Goal: Task Accomplishment & Management: Use online tool/utility

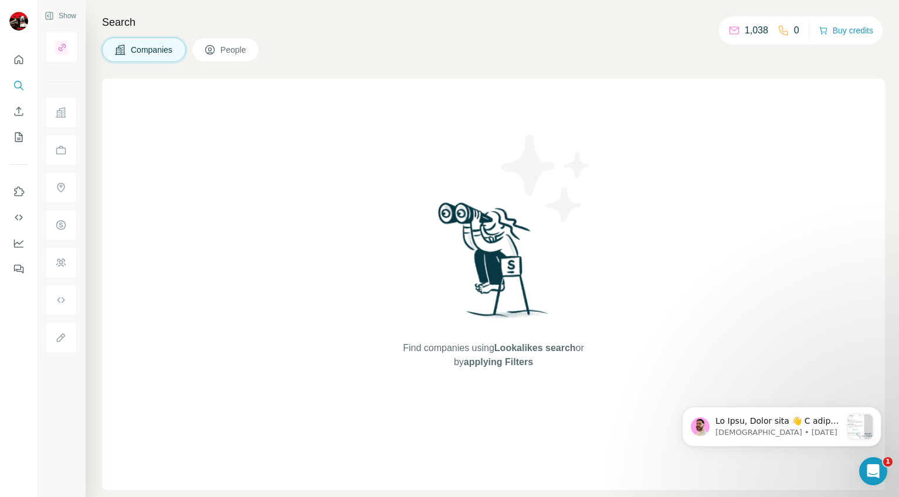
click at [360, 60] on div "Companies People" at bounding box center [493, 50] width 783 height 25
click at [748, 30] on p "1,038" at bounding box center [756, 30] width 23 height 14
click at [729, 29] on icon at bounding box center [734, 31] width 12 height 12
click at [480, 57] on div "Companies People" at bounding box center [493, 50] width 783 height 25
click at [328, 23] on h4 "Search" at bounding box center [493, 22] width 783 height 16
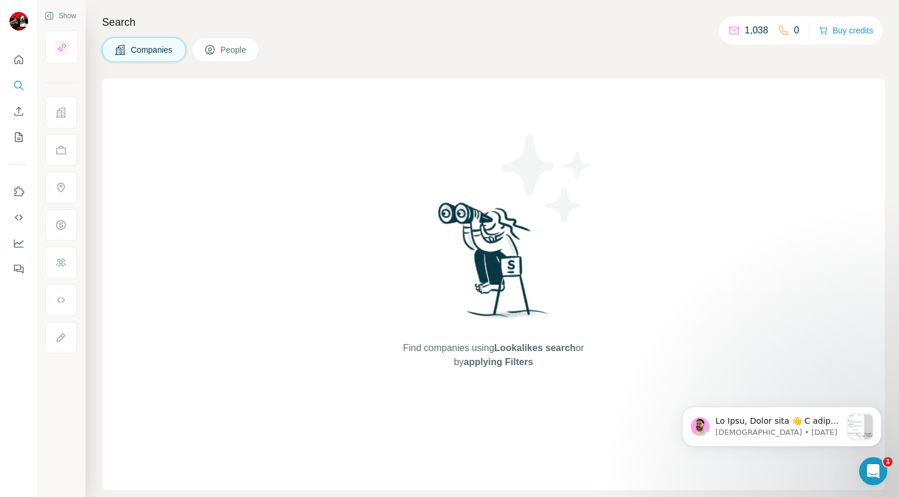
click at [240, 48] on span "People" at bounding box center [233, 50] width 27 height 12
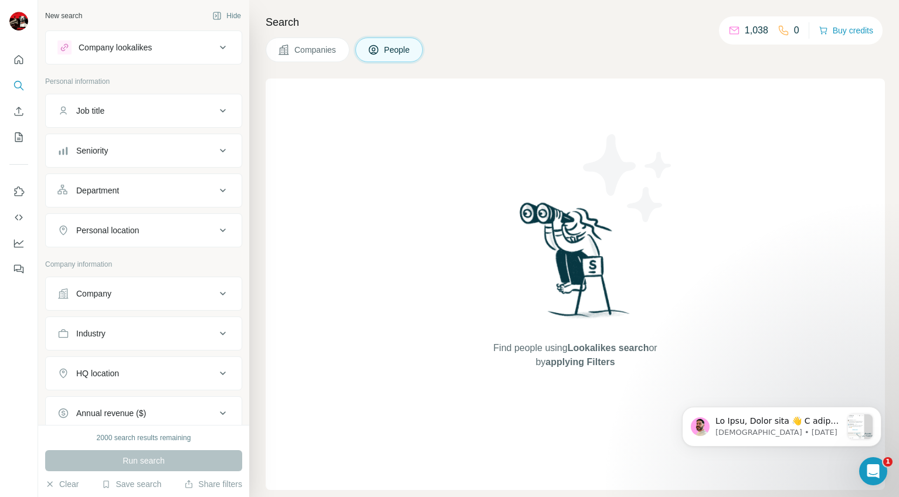
click at [19, 308] on div at bounding box center [19, 248] width 38 height 497
click at [524, 57] on div "Companies People" at bounding box center [575, 50] width 619 height 25
click at [753, 28] on p "1,038" at bounding box center [756, 30] width 23 height 14
click at [732, 30] on icon at bounding box center [734, 31] width 12 height 12
click at [732, 30] on icon at bounding box center [733, 31] width 9 height 8
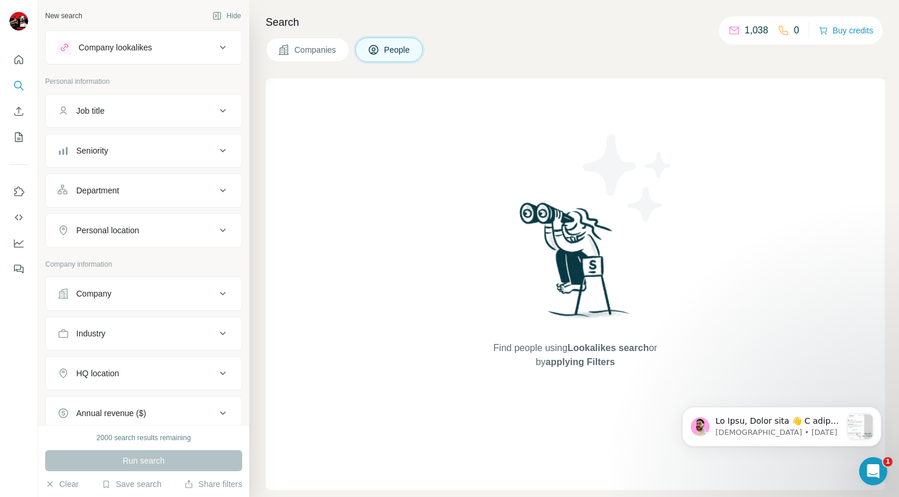
click at [728, 31] on icon at bounding box center [734, 31] width 12 height 12
click at [482, 30] on div "Search Companies People Find people using Lookalikes search or by applying Filt…" at bounding box center [574, 248] width 650 height 497
click at [565, 38] on div "Companies People" at bounding box center [575, 50] width 619 height 25
click at [152, 46] on div "Company lookalikes" at bounding box center [115, 48] width 73 height 12
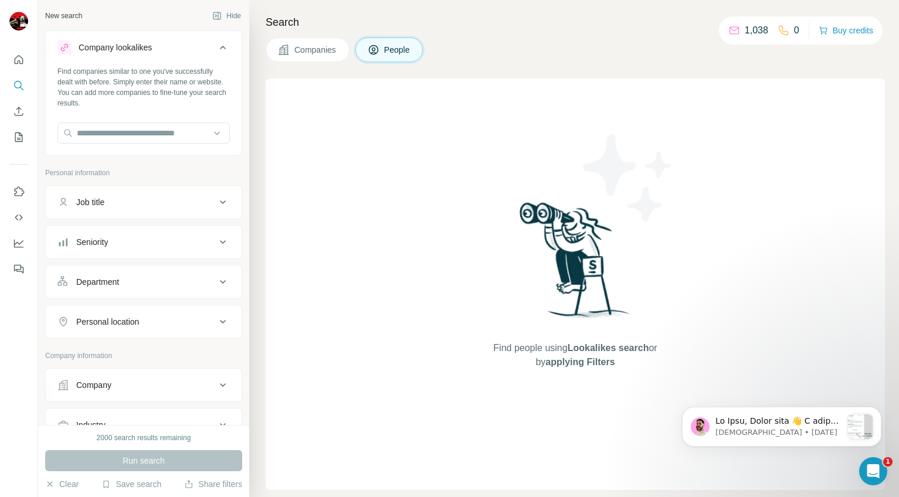
click at [380, 14] on h4 "Search" at bounding box center [575, 22] width 619 height 16
click at [311, 46] on span "Companies" at bounding box center [315, 50] width 43 height 12
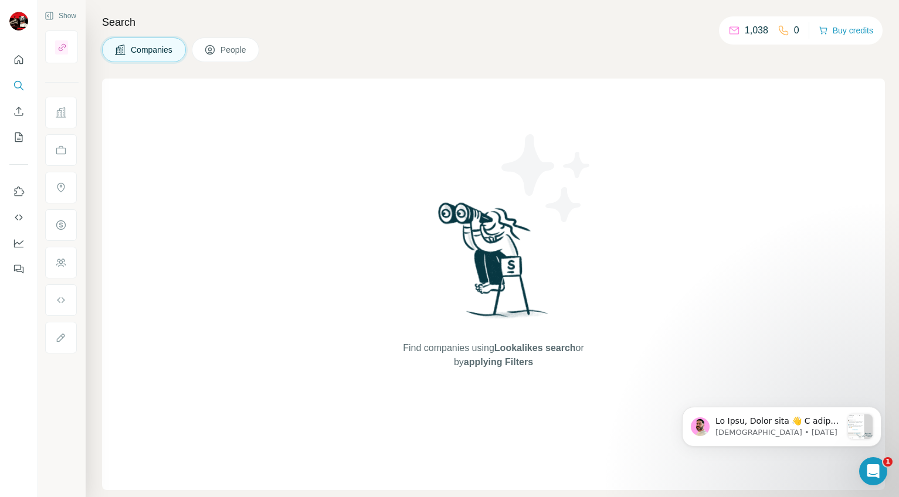
click at [235, 53] on span "People" at bounding box center [233, 50] width 27 height 12
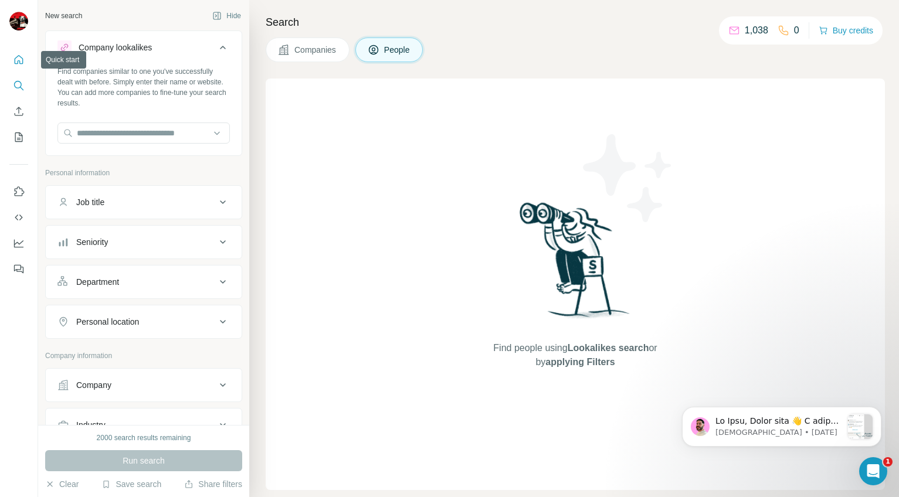
click at [16, 62] on icon "Quick start" at bounding box center [19, 60] width 12 height 12
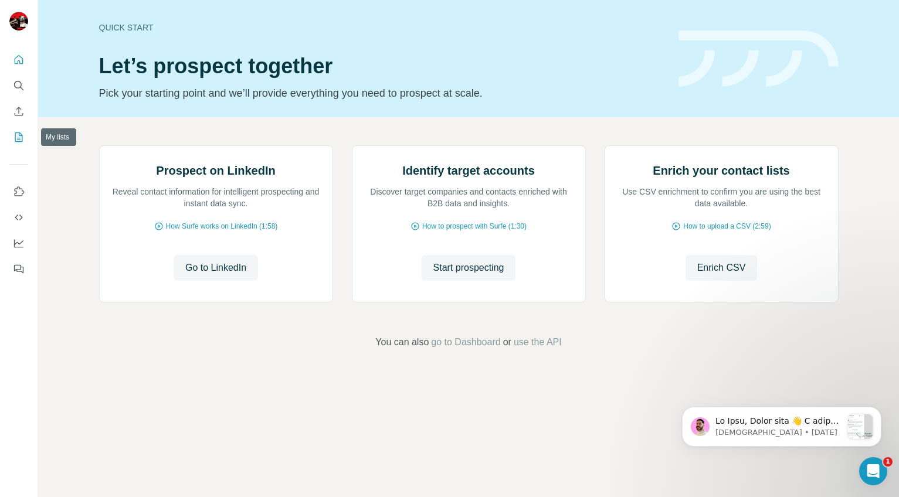
click at [16, 137] on icon "My lists" at bounding box center [19, 137] width 12 height 12
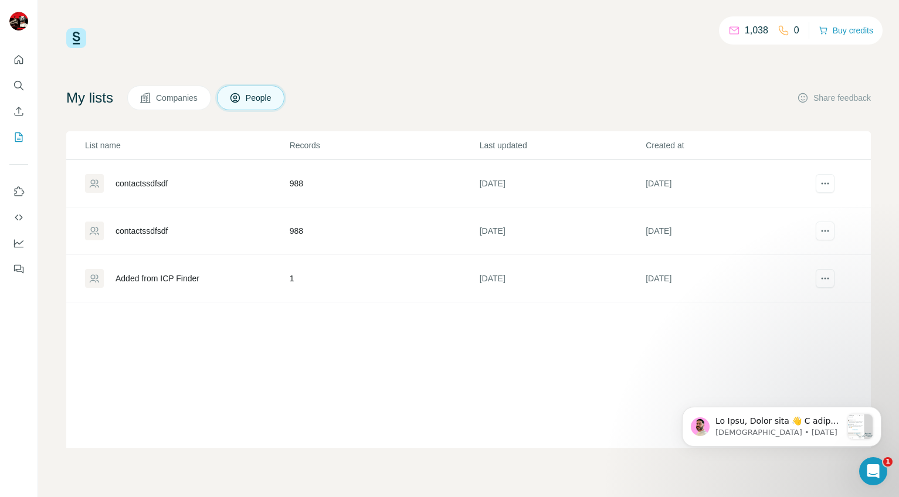
click at [154, 181] on div "contactssdfsdf" at bounding box center [141, 184] width 53 height 12
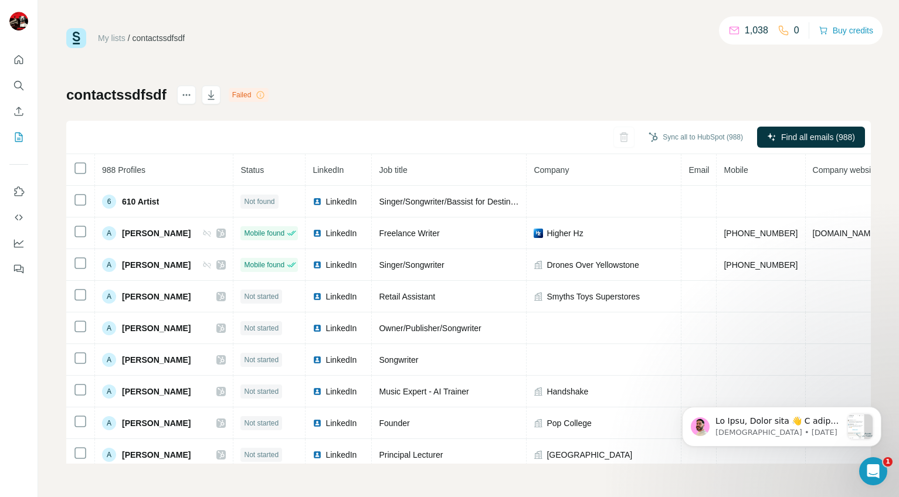
click at [461, 95] on div "contactssdfsdf Failed Sync all to HubSpot (988) Find all emails (988) 988 Profi…" at bounding box center [468, 275] width 804 height 378
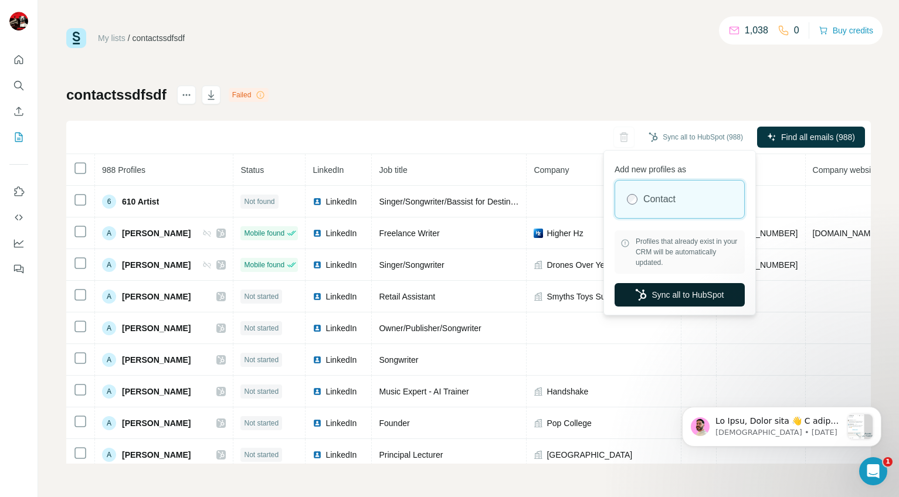
click at [676, 296] on button "Sync all to HubSpot" at bounding box center [679, 294] width 130 height 23
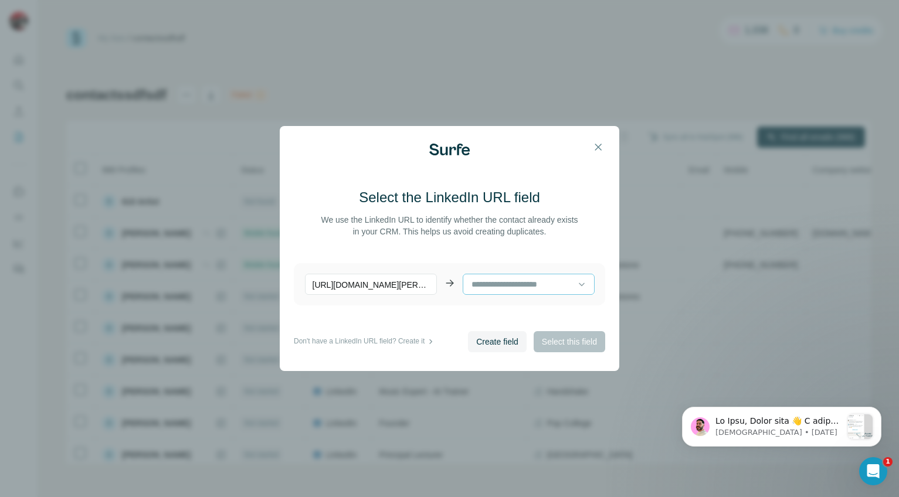
click at [536, 286] on input at bounding box center [523, 284] width 107 height 13
click at [429, 312] on main "Select the LinkedIn URL field We use the LinkedIn URL to identify whether the c…" at bounding box center [449, 259] width 311 height 143
click at [548, 315] on main "Select the LinkedIn URL field We use the LinkedIn URL to identify whether the c…" at bounding box center [449, 259] width 311 height 143
click at [576, 284] on icon at bounding box center [582, 284] width 12 height 12
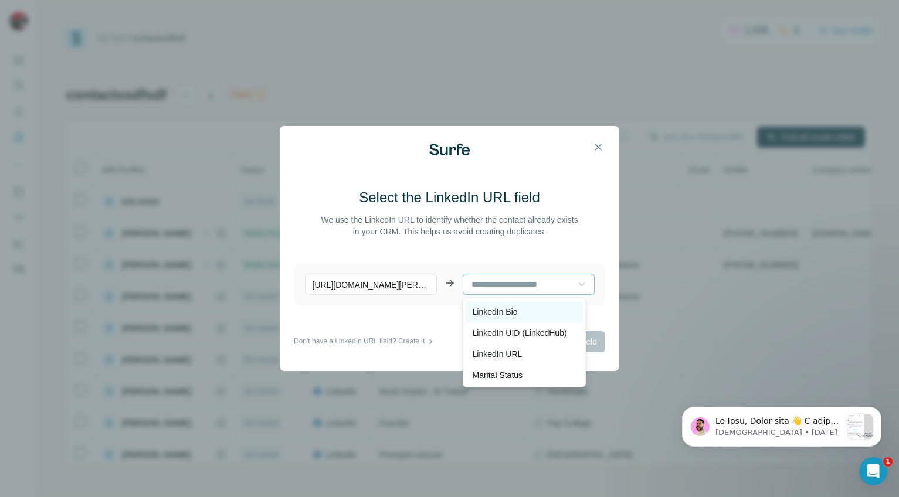
scroll to position [553, 0]
click at [528, 351] on div "LinkedIn URL" at bounding box center [524, 348] width 103 height 12
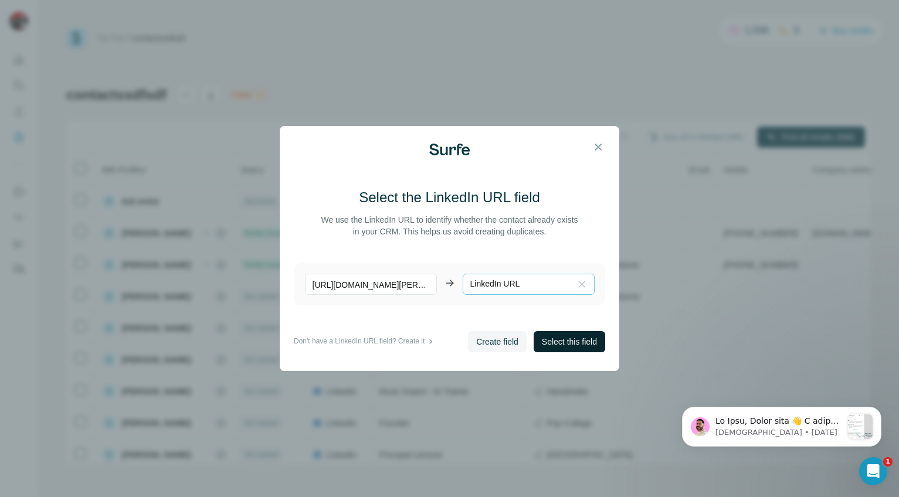
click at [568, 344] on span "Select this field" at bounding box center [569, 342] width 55 height 12
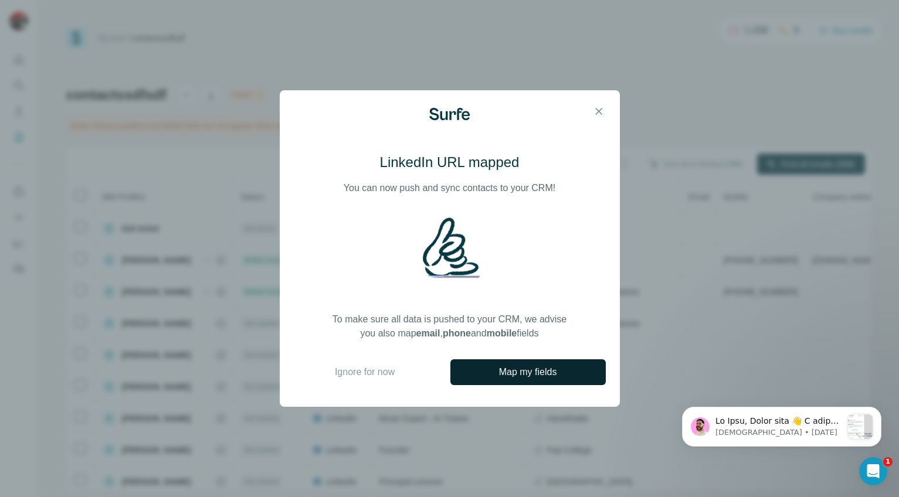
click at [543, 371] on span "Map my fields" at bounding box center [528, 372] width 58 height 14
